Goal: Information Seeking & Learning: Learn about a topic

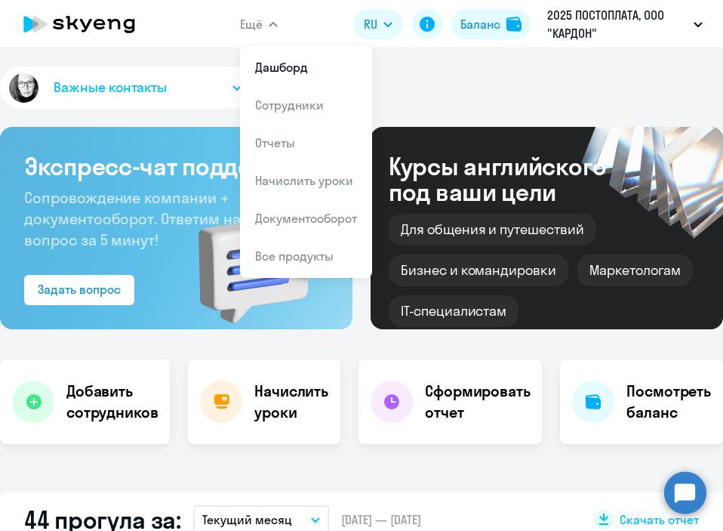
select select "100"
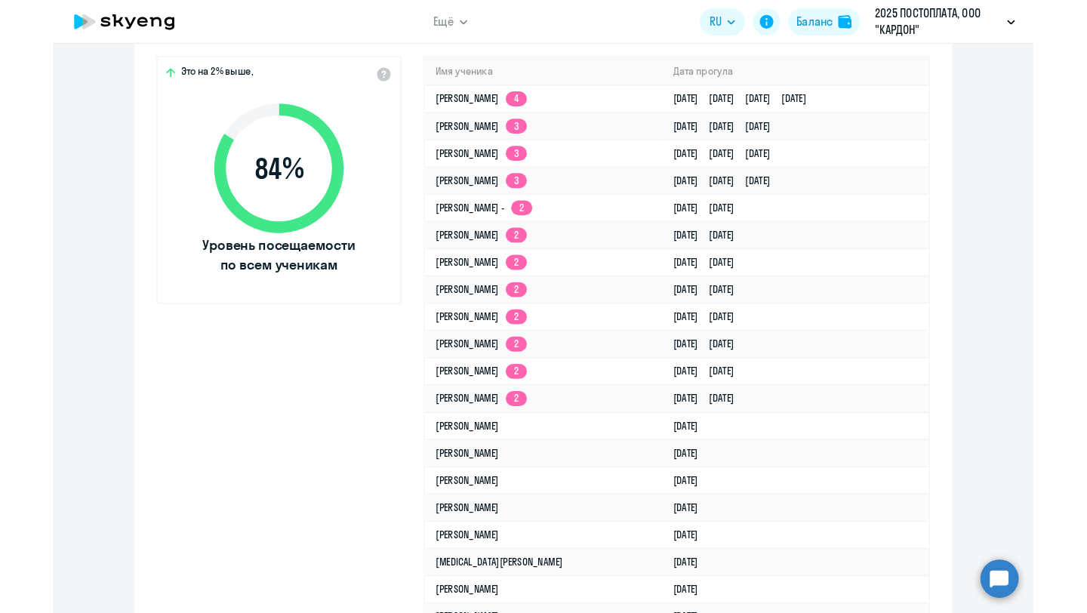
scroll to position [3614, 0]
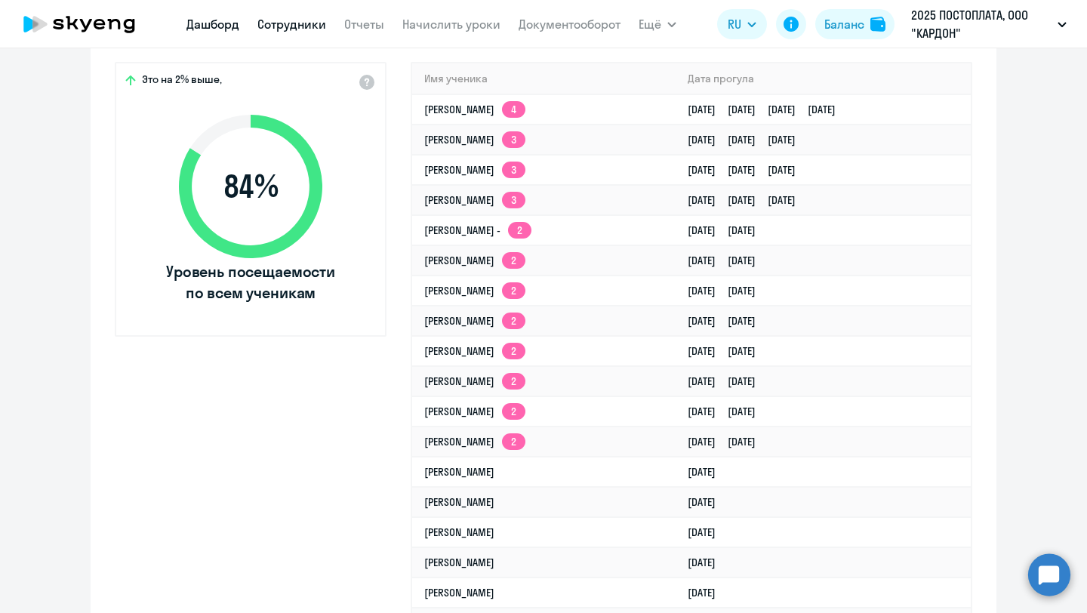
click at [291, 27] on link "Сотрудники" at bounding box center [291, 24] width 69 height 15
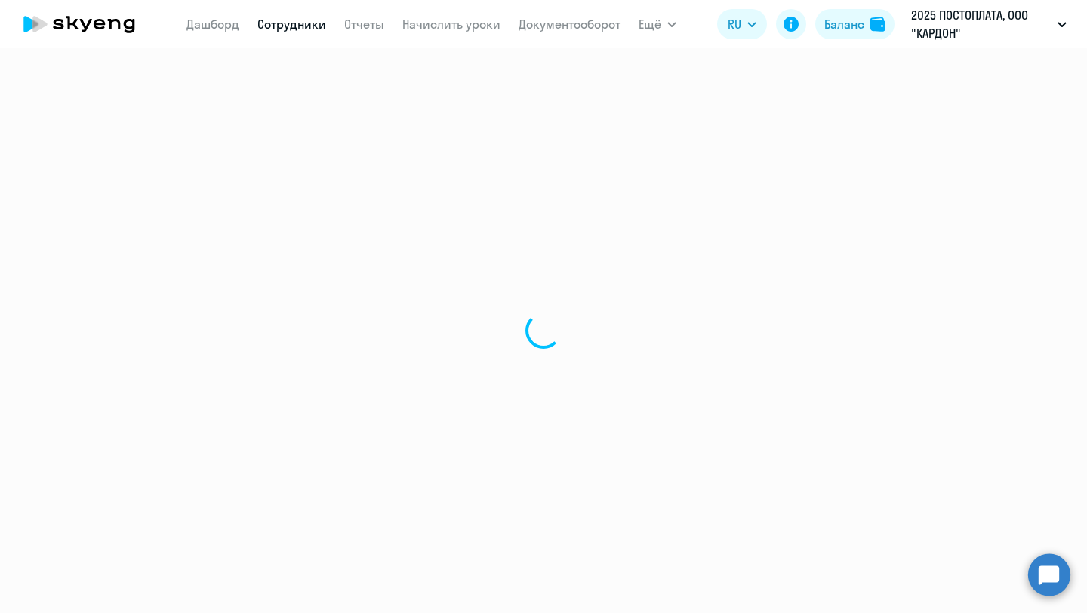
select select "30"
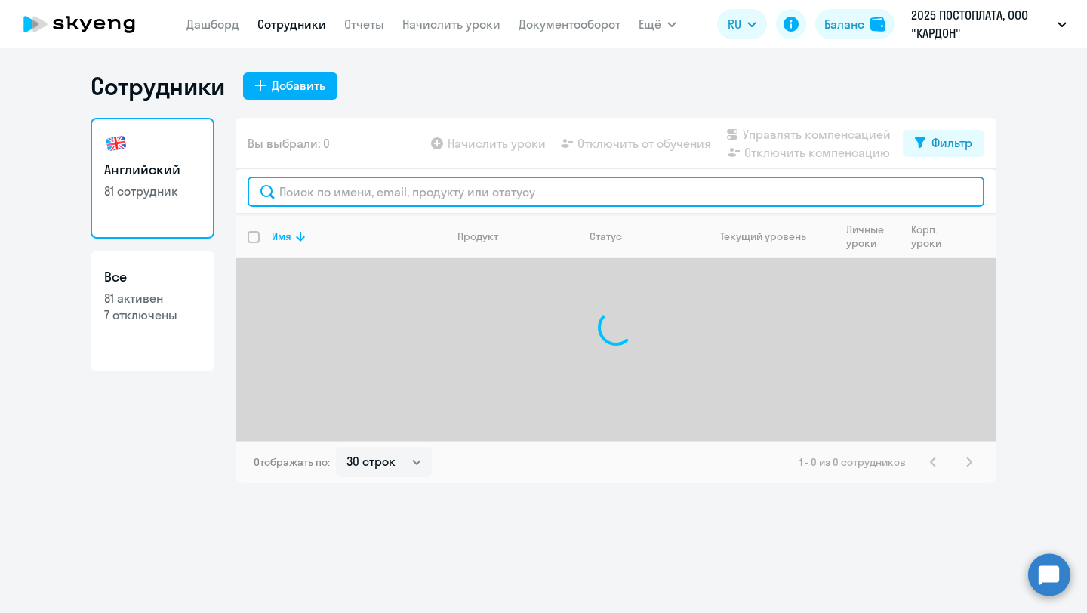
click at [362, 195] on input "text" at bounding box center [616, 192] width 737 height 30
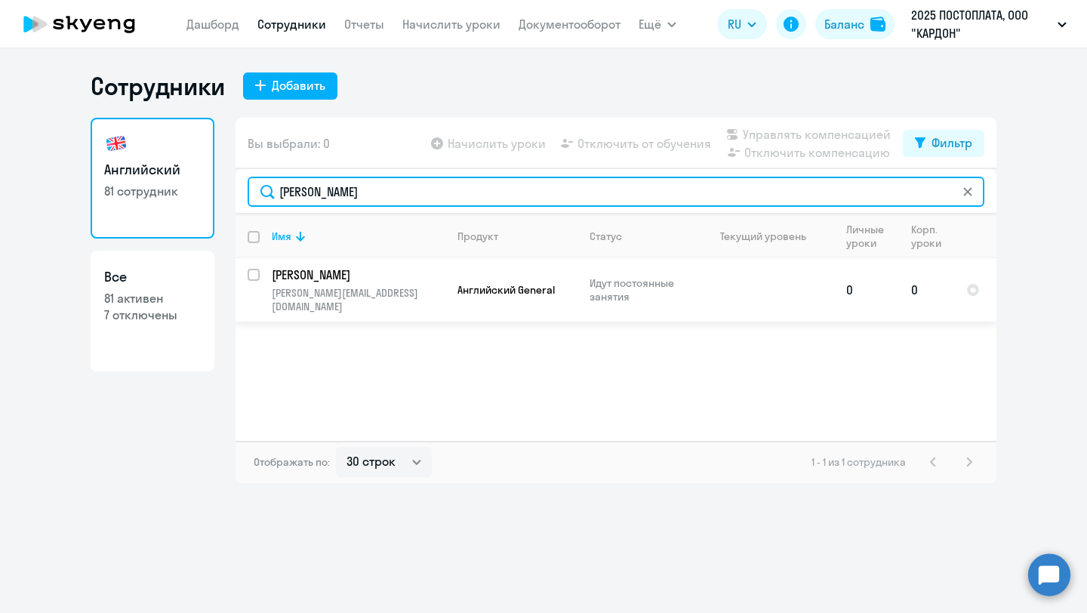
type input "[PERSON_NAME]"
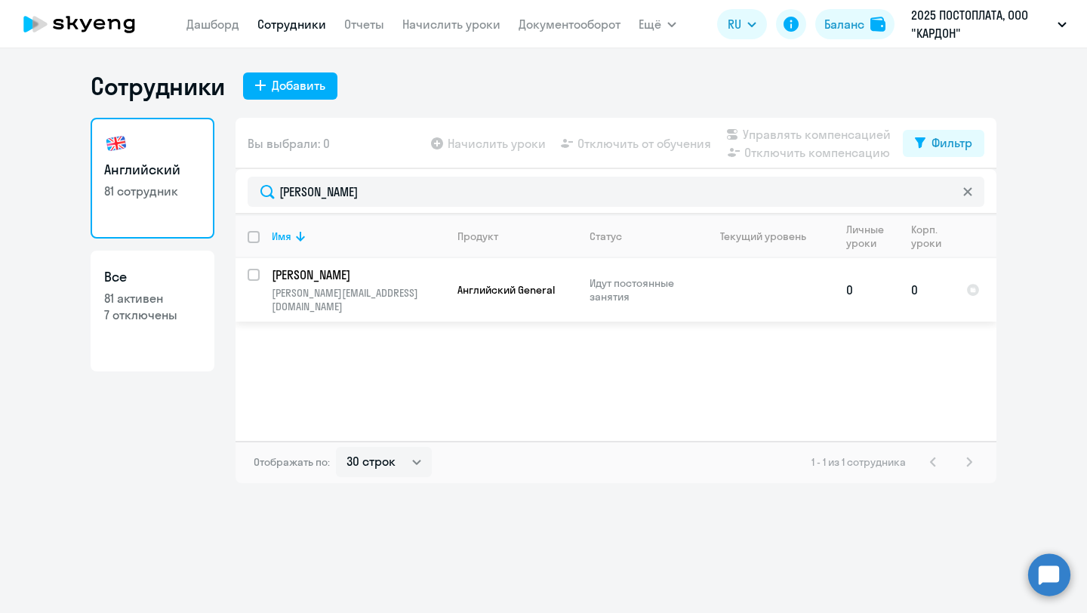
click at [377, 286] on p "[PERSON_NAME][EMAIL_ADDRESS][DOMAIN_NAME]" at bounding box center [358, 299] width 173 height 27
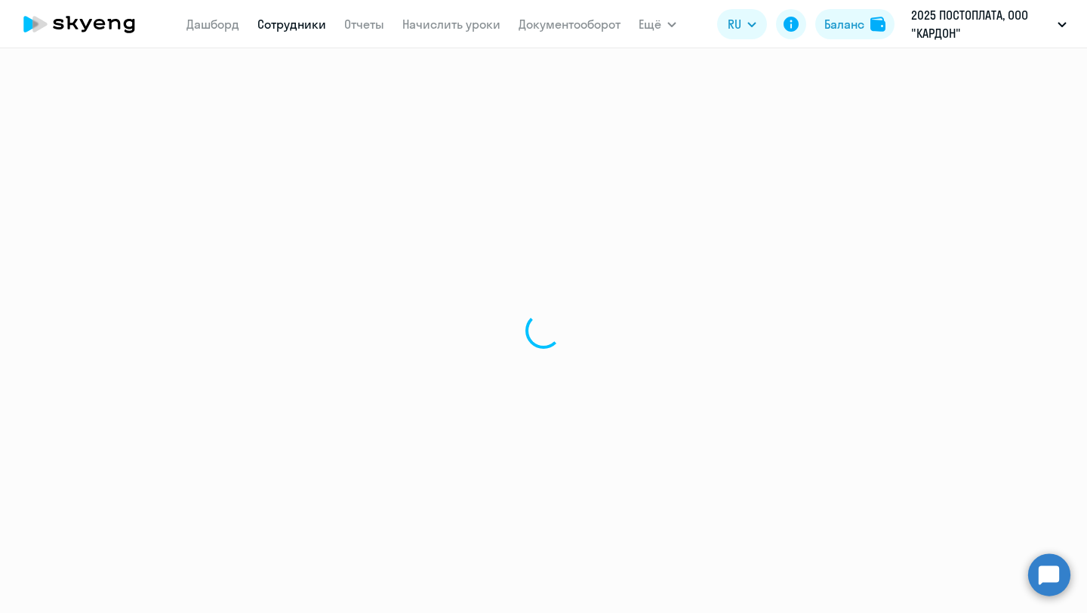
select select "english"
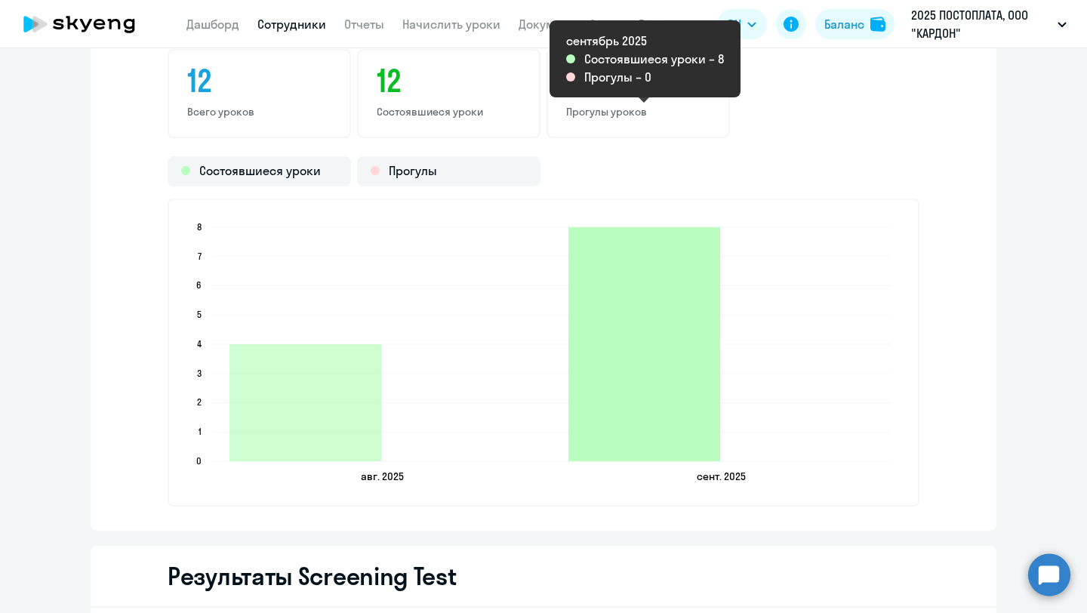
scroll to position [1765, 0]
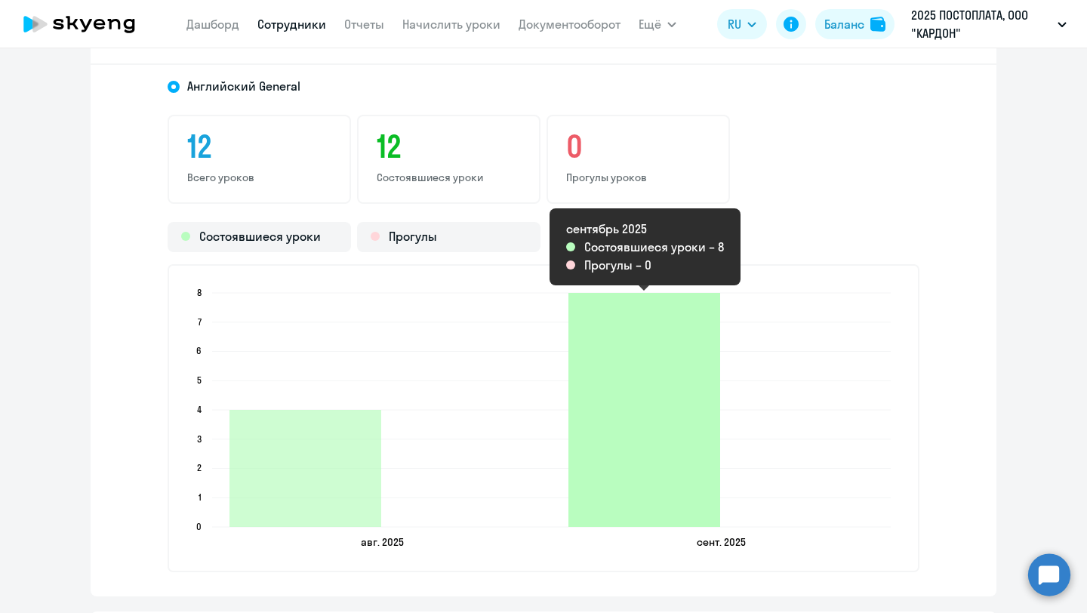
click at [639, 451] on icon "2025-09-24T21:00:00.000Z Состоявшиеся уроки 8" at bounding box center [644, 410] width 152 height 234
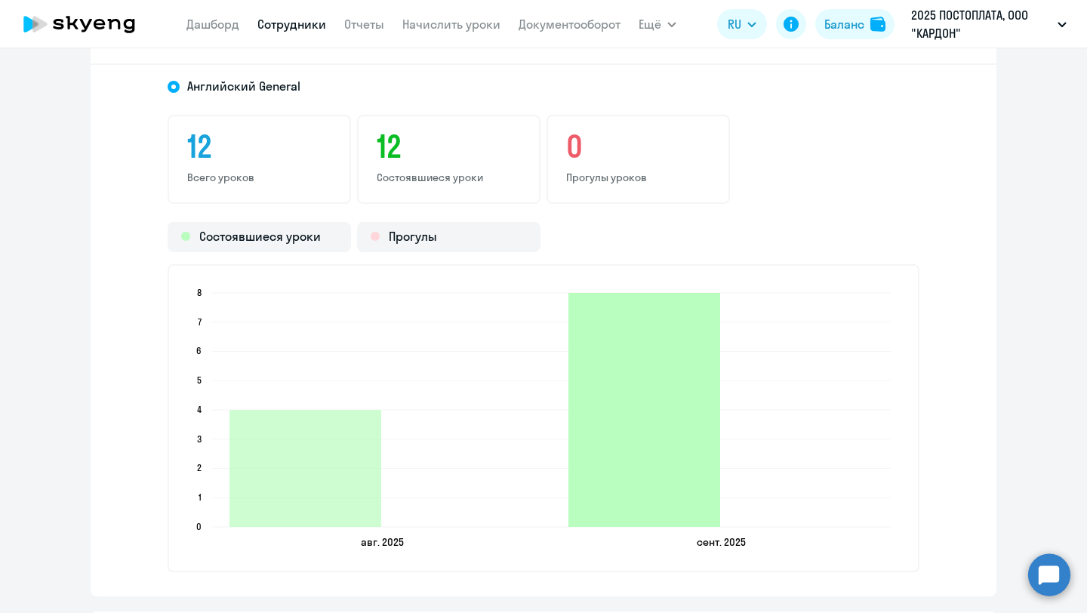
click at [639, 436] on icon "2025-09-24T21:00:00.000Z Состоявшиеся уроки 8" at bounding box center [644, 410] width 152 height 234
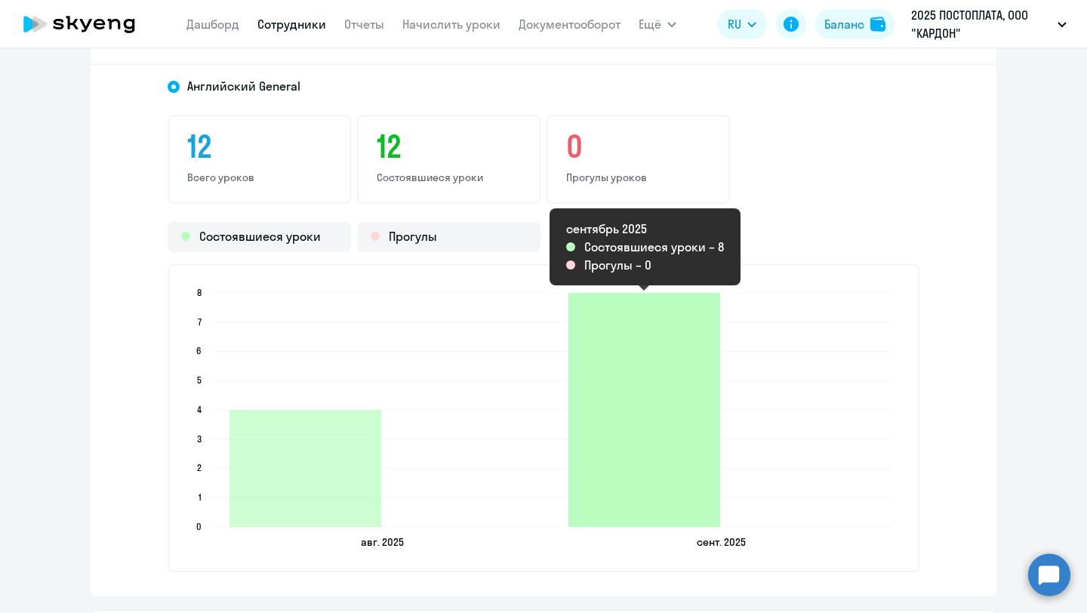
click at [674, 412] on icon "2025-09-24T21:00:00.000Z Состоявшиеся уроки 8" at bounding box center [644, 410] width 152 height 234
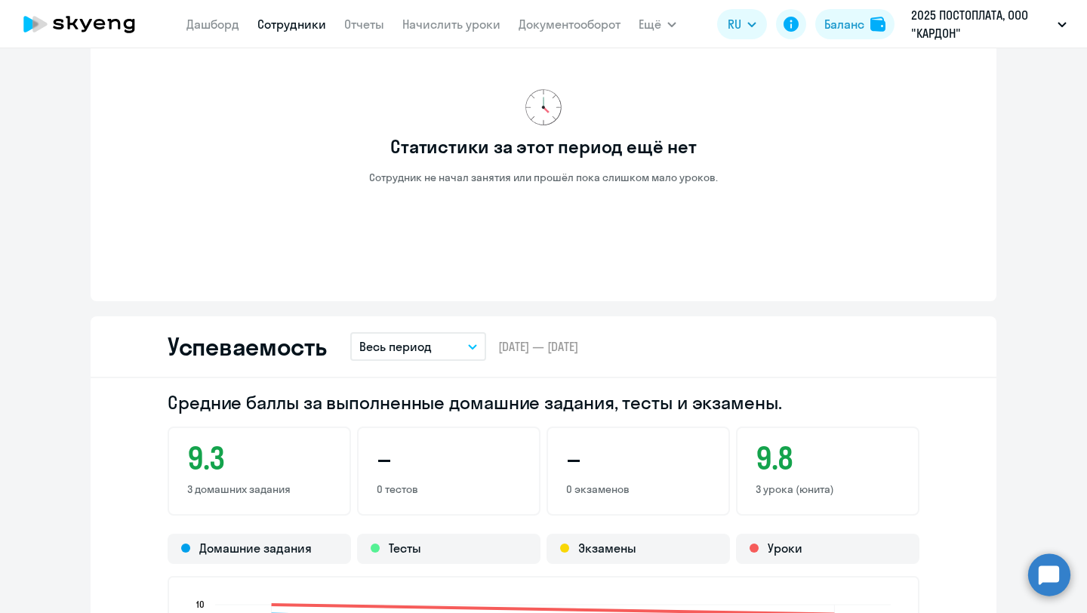
scroll to position [868, 0]
